Goal: Communication & Community: Share content

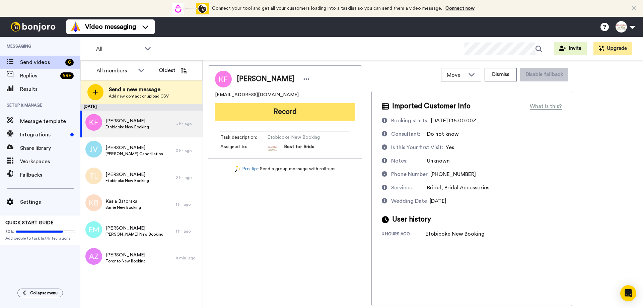
click at [275, 113] on button "Record" at bounding box center [285, 111] width 140 height 17
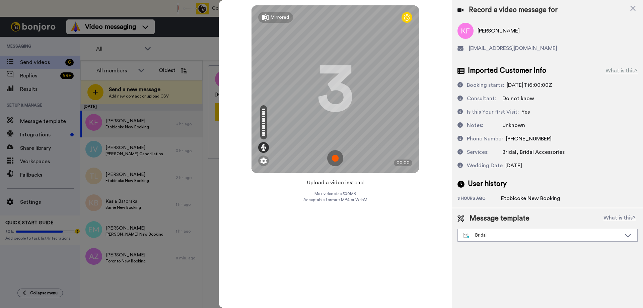
click at [327, 182] on button "Upload a video instead" at bounding box center [335, 182] width 61 height 9
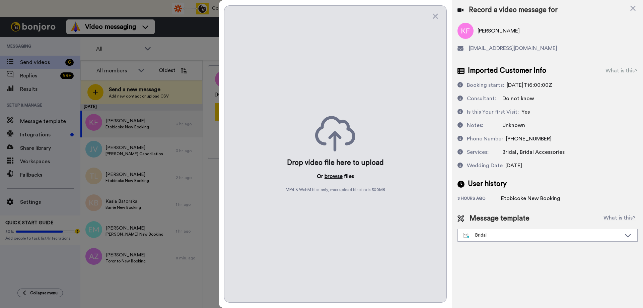
click at [336, 173] on button "browse" at bounding box center [334, 176] width 18 height 8
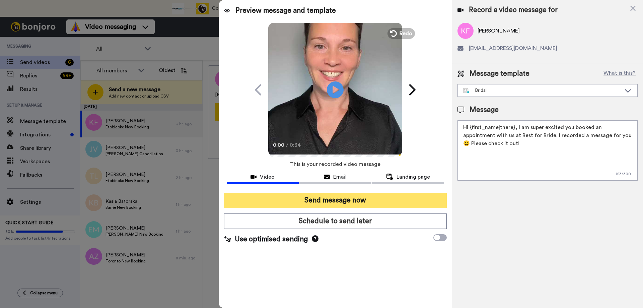
click at [331, 200] on button "Send message now" at bounding box center [335, 200] width 223 height 15
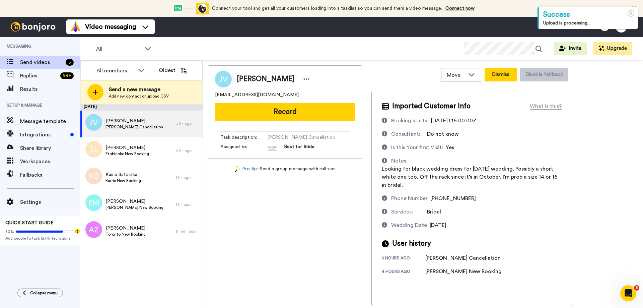
click at [506, 76] on button "Dismiss" at bounding box center [501, 74] width 32 height 13
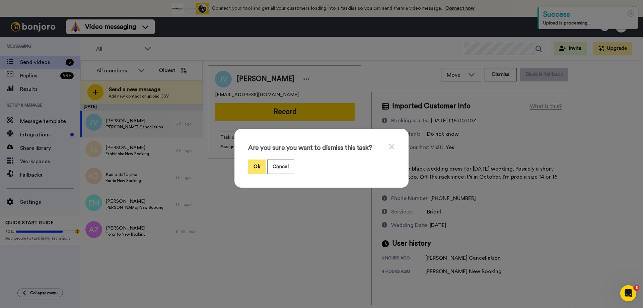
click at [254, 167] on button "Ok" at bounding box center [256, 166] width 17 height 14
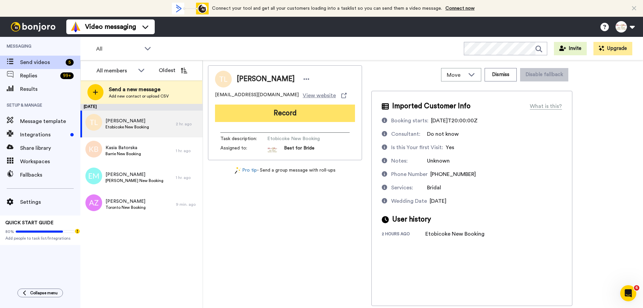
click at [306, 120] on button "Record" at bounding box center [285, 113] width 140 height 17
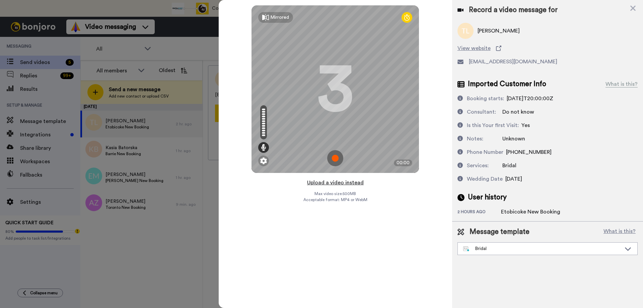
click at [330, 183] on button "Upload a video instead" at bounding box center [335, 182] width 61 height 9
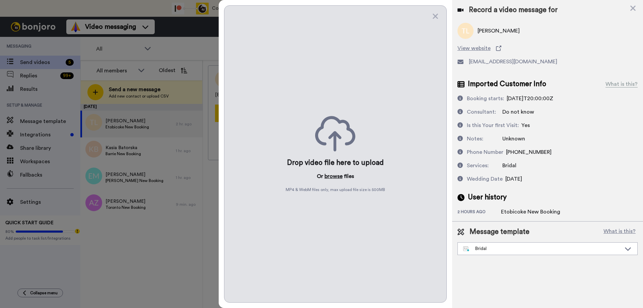
click at [334, 177] on button "browse" at bounding box center [334, 176] width 18 height 8
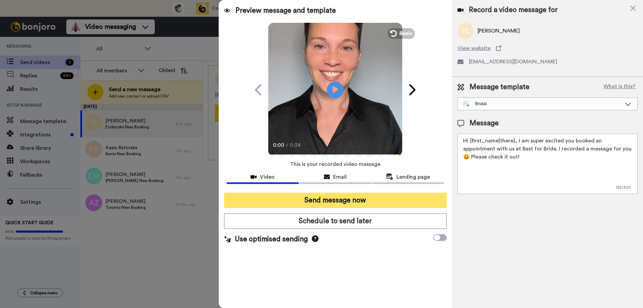
click at [310, 198] on button "Send message now" at bounding box center [335, 200] width 223 height 15
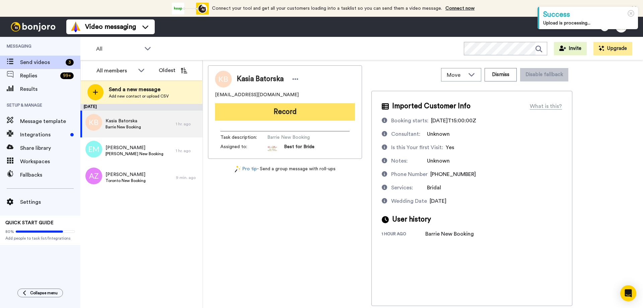
click at [284, 117] on button "Record" at bounding box center [285, 111] width 140 height 17
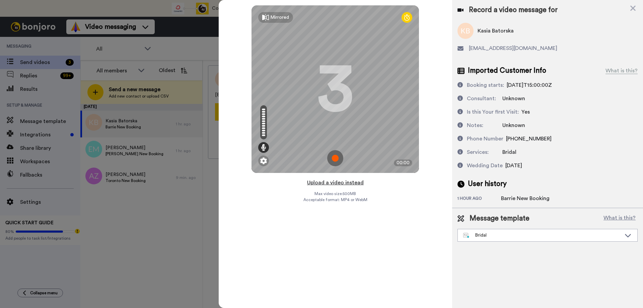
click at [332, 183] on button "Upload a video instead" at bounding box center [335, 182] width 61 height 9
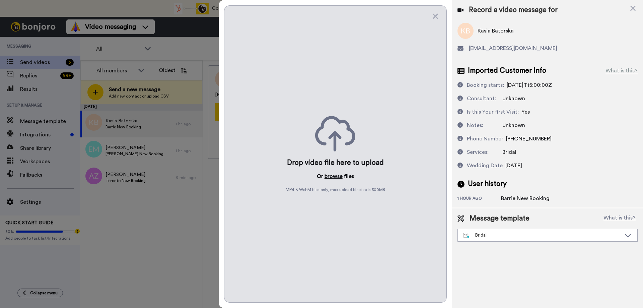
click at [333, 175] on button "browse" at bounding box center [334, 176] width 18 height 8
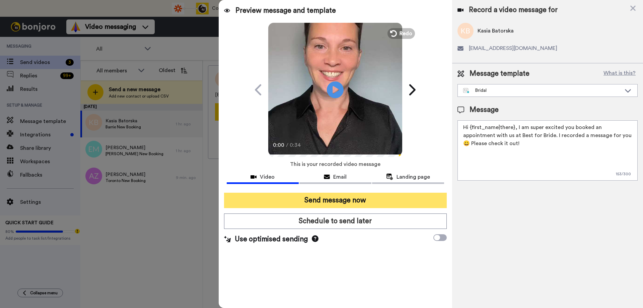
click at [308, 201] on button "Send message now" at bounding box center [335, 200] width 223 height 15
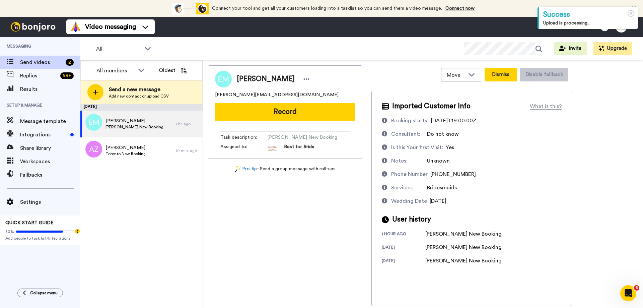
click at [492, 72] on button "Dismiss" at bounding box center [501, 74] width 32 height 13
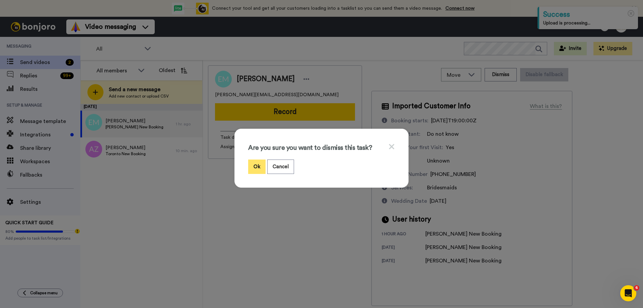
click at [257, 164] on button "Ok" at bounding box center [256, 166] width 17 height 14
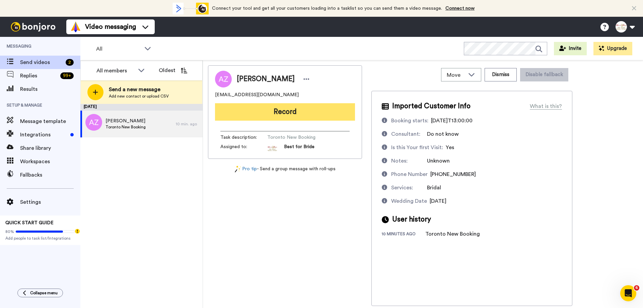
click at [294, 112] on button "Record" at bounding box center [285, 111] width 140 height 17
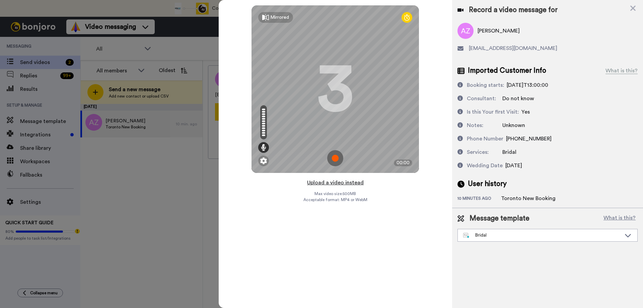
click at [326, 186] on button "Upload a video instead" at bounding box center [335, 182] width 61 height 9
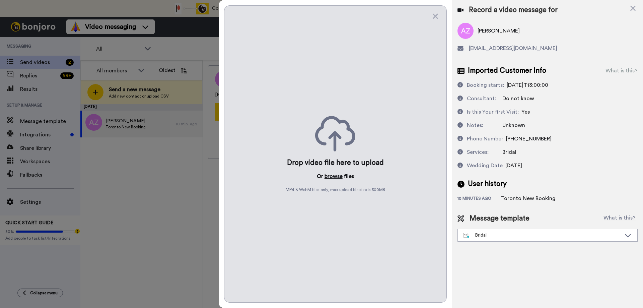
click at [334, 176] on button "browse" at bounding box center [334, 176] width 18 height 8
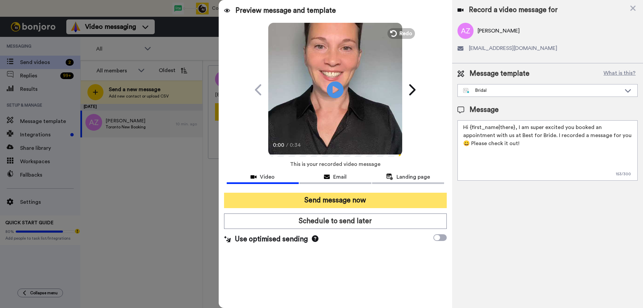
click at [308, 197] on button "Send message now" at bounding box center [335, 200] width 223 height 15
